Goal: Information Seeking & Learning: Learn about a topic

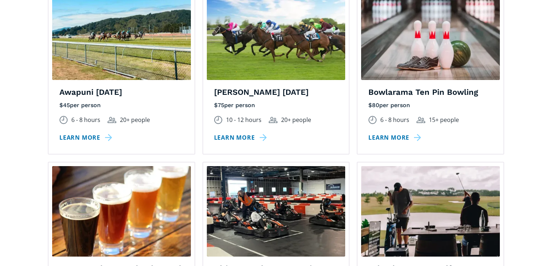
scroll to position [772, 0]
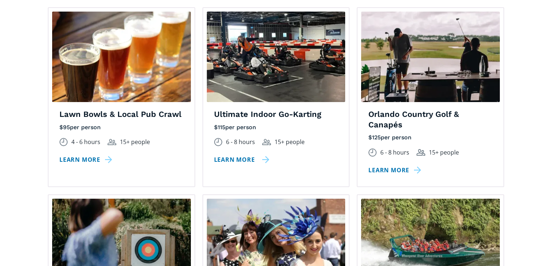
click at [253, 155] on link "Learn more" at bounding box center [241, 160] width 55 height 11
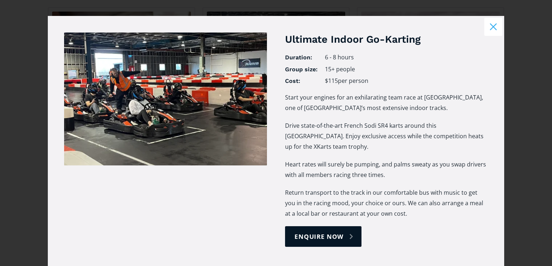
scroll to position [0, 0]
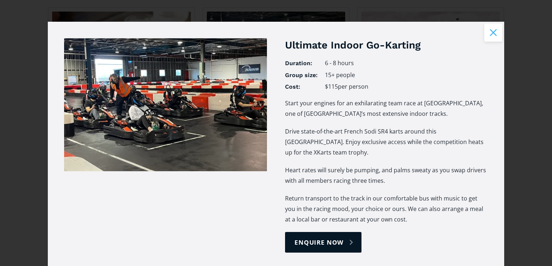
click at [487, 34] on button "Close modal" at bounding box center [493, 33] width 18 height 18
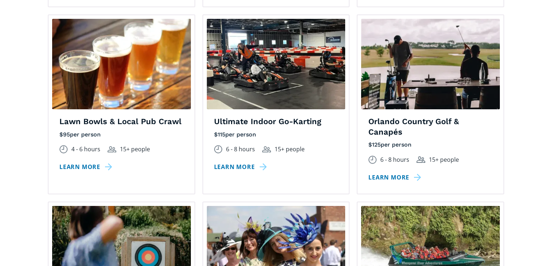
scroll to position [772, 0]
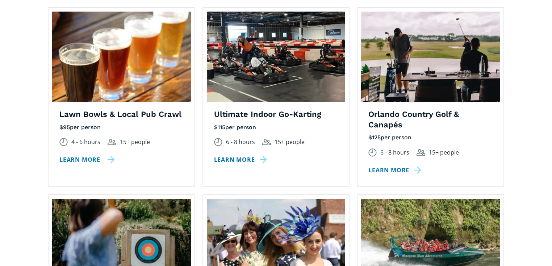
click at [87, 155] on link "Learn more" at bounding box center [86, 160] width 55 height 11
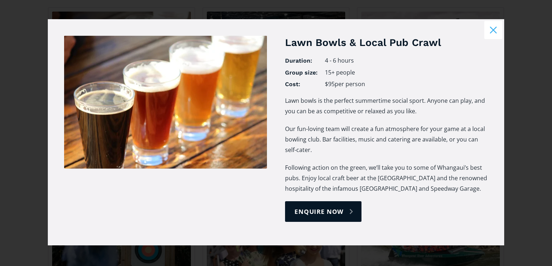
scroll to position [4, 0]
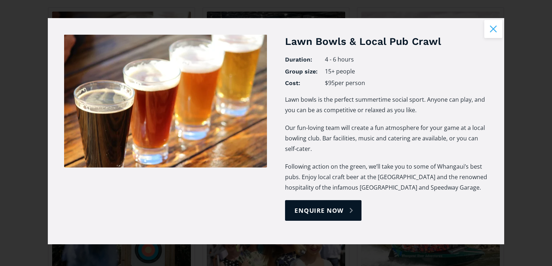
click at [489, 29] on button "Close modal" at bounding box center [493, 29] width 18 height 18
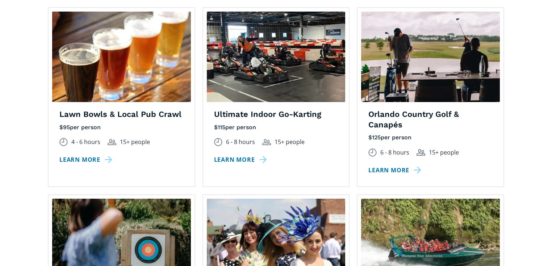
click at [281, 109] on h4 "Ultimate Indoor Go-Karting" at bounding box center [276, 114] width 124 height 11
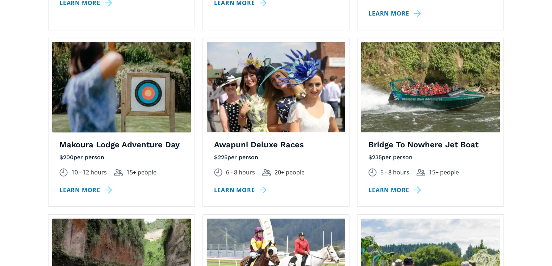
scroll to position [927, 0]
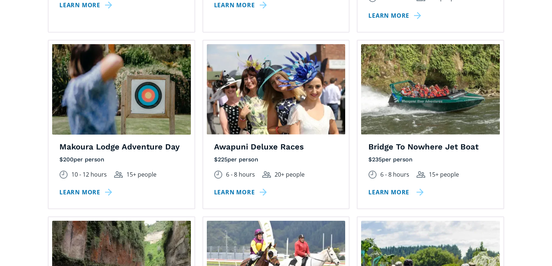
click at [397, 187] on link "Learn more" at bounding box center [395, 192] width 55 height 11
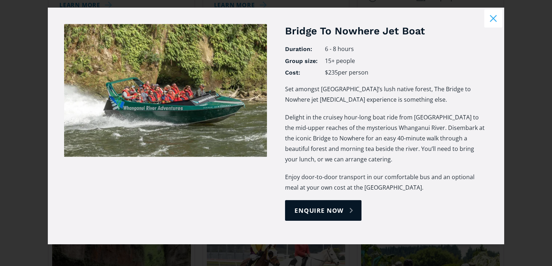
scroll to position [0, 0]
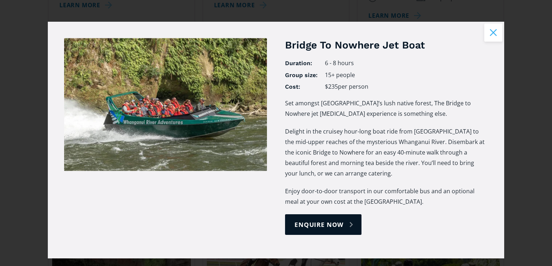
click at [489, 34] on button "Close modal" at bounding box center [493, 33] width 18 height 18
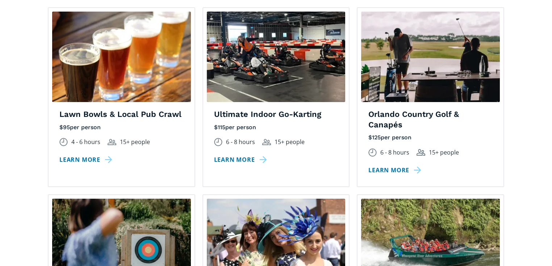
scroll to position [695, 0]
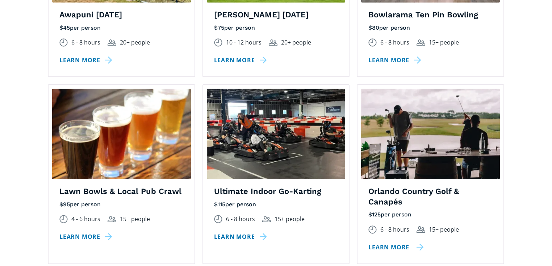
click at [406, 242] on link "Learn more" at bounding box center [395, 247] width 55 height 11
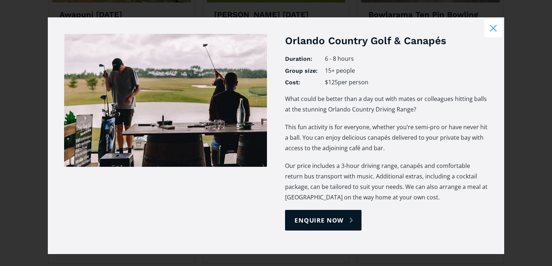
scroll to position [0, 0]
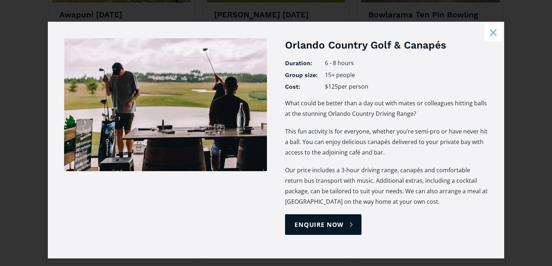
drag, startPoint x: 496, startPoint y: 35, endPoint x: 479, endPoint y: 49, distance: 21.6
click at [495, 35] on button "Close modal" at bounding box center [493, 33] width 18 height 18
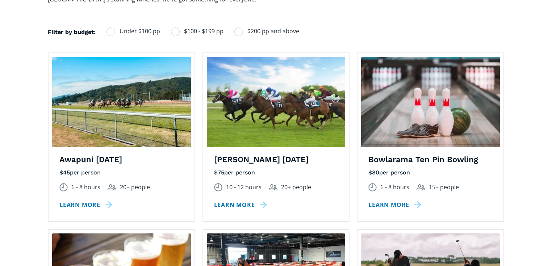
scroll to position [541, 0]
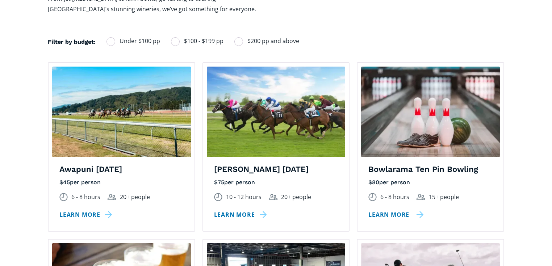
click at [393, 210] on link "Learn more" at bounding box center [395, 215] width 55 height 11
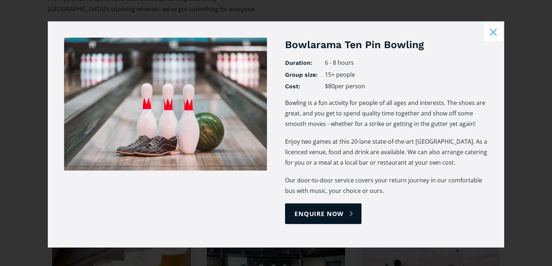
scroll to position [0, 0]
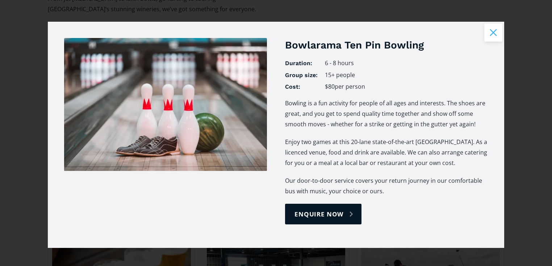
click at [491, 33] on button "Close modal" at bounding box center [493, 33] width 18 height 18
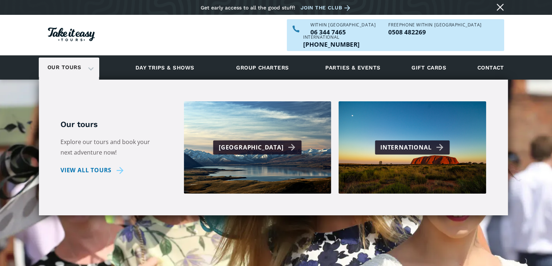
click at [86, 58] on div "Our tours" at bounding box center [69, 68] width 60 height 20
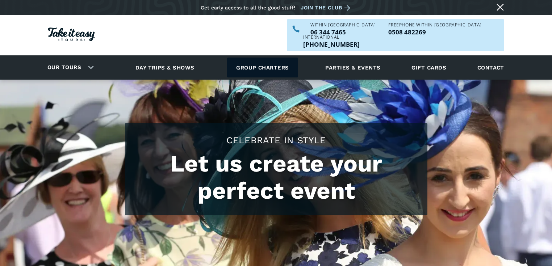
click at [251, 58] on link "Group charters" at bounding box center [262, 68] width 71 height 20
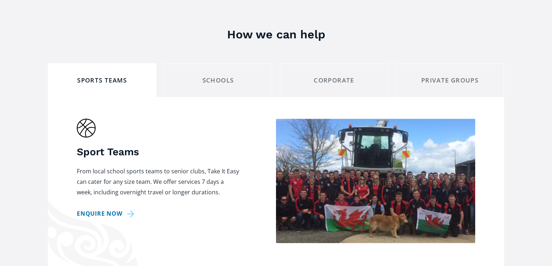
scroll to position [618, 0]
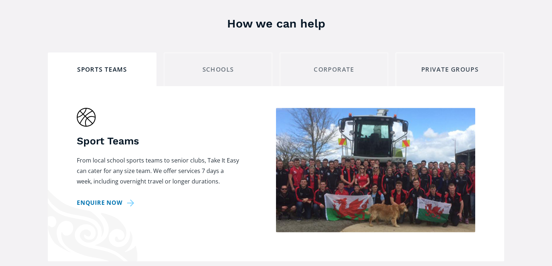
click at [416, 64] on div "private groups" at bounding box center [450, 69] width 96 height 11
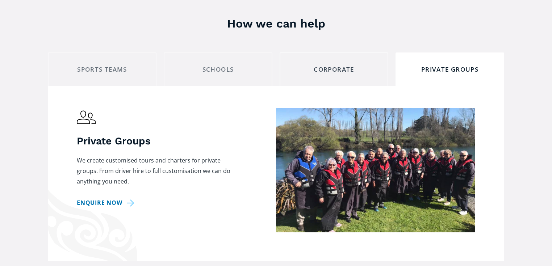
click at [340, 64] on div "corporate" at bounding box center [334, 69] width 96 height 11
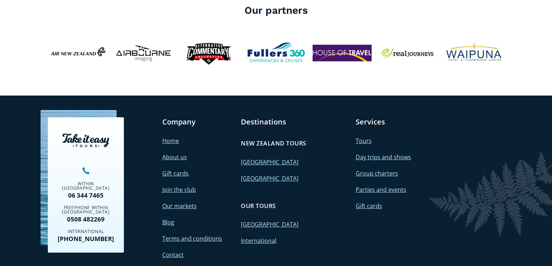
scroll to position [1897, 0]
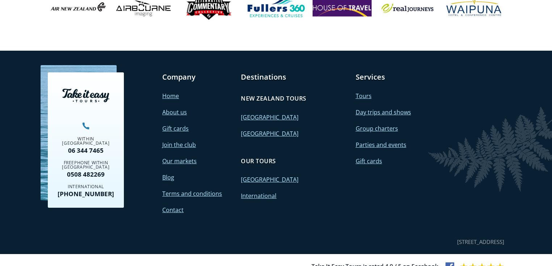
click at [260, 113] on link "[GEOGRAPHIC_DATA]" at bounding box center [270, 117] width 58 height 8
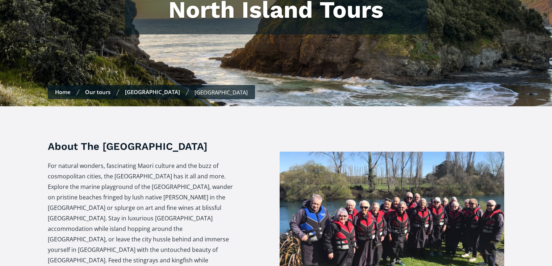
checkbox input "true"
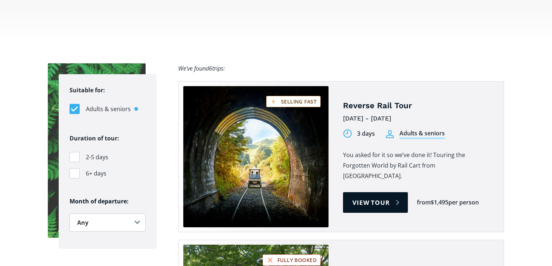
scroll to position [463, 0]
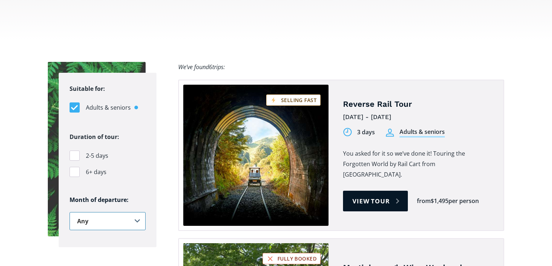
click at [99, 212] on select "Any January February March April May June July August September October Novembe…" at bounding box center [108, 221] width 76 height 18
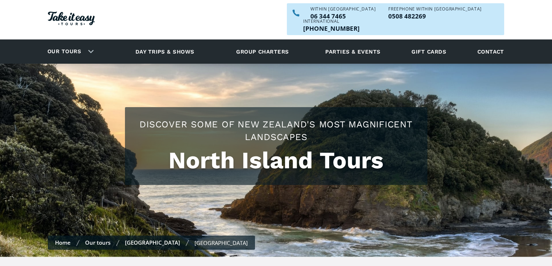
scroll to position [0, 0]
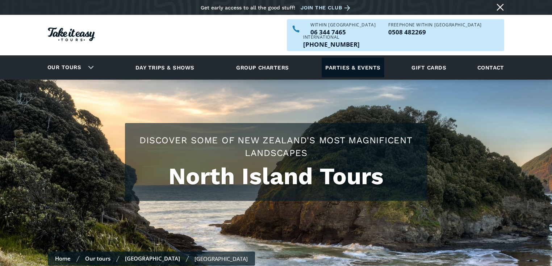
click at [371, 58] on link "Parties & events" at bounding box center [353, 68] width 62 height 20
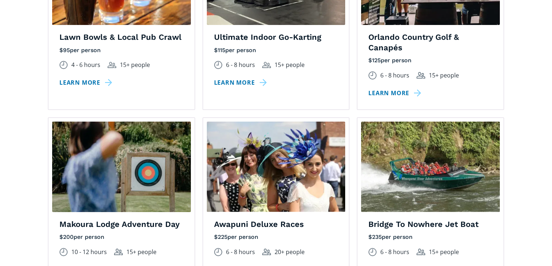
scroll to position [927, 0]
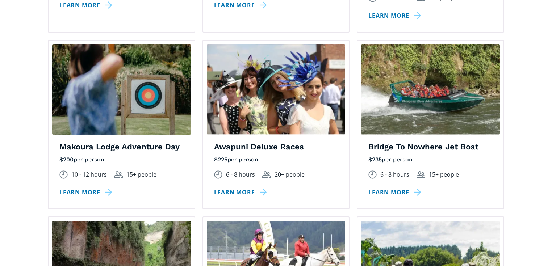
click at [117, 142] on h4 "Makoura Lodge Adventure Day" at bounding box center [121, 147] width 124 height 11
click at [88, 187] on link "Learn more" at bounding box center [86, 192] width 55 height 11
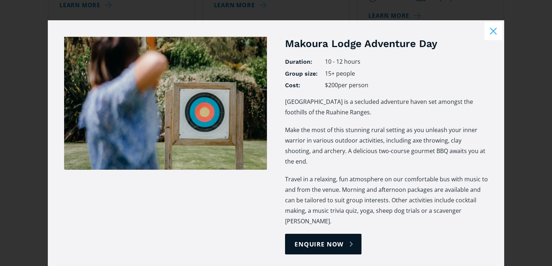
scroll to position [0, 0]
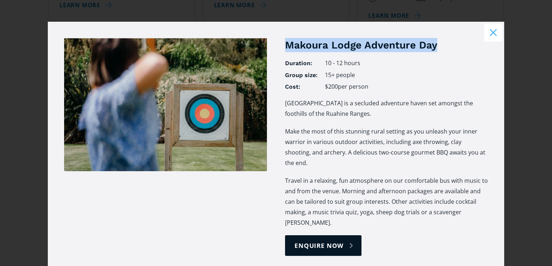
drag, startPoint x: 435, startPoint y: 45, endPoint x: 277, endPoint y: 39, distance: 158.7
click at [277, 39] on div "Makoura Lodge Adventure Day Duration: 10 - 12 hours Group size: 15+ people Cost…" at bounding box center [276, 147] width 424 height 218
copy h3 "Makoura Lodge Adventure Day"
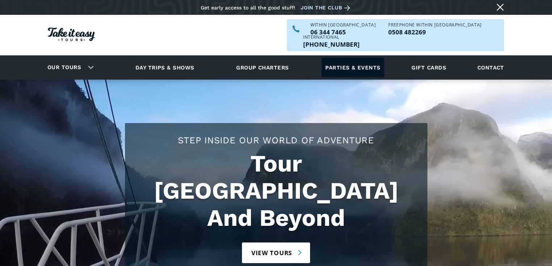
click at [324, 58] on link "Parties & events" at bounding box center [353, 68] width 62 height 20
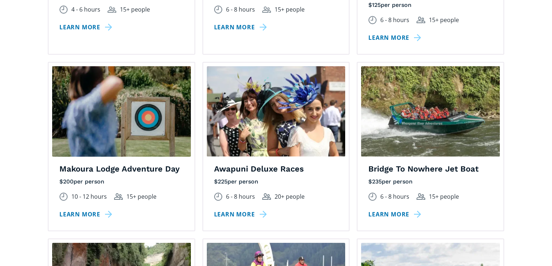
scroll to position [927, 0]
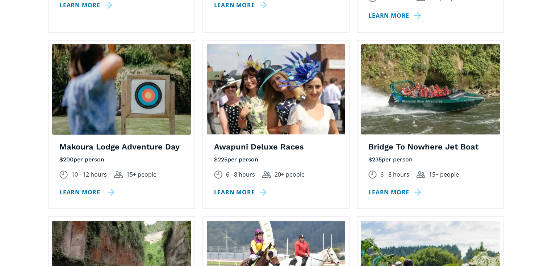
click at [88, 187] on link "Learn more" at bounding box center [86, 192] width 55 height 11
